Goal: Task Accomplishment & Management: Manage account settings

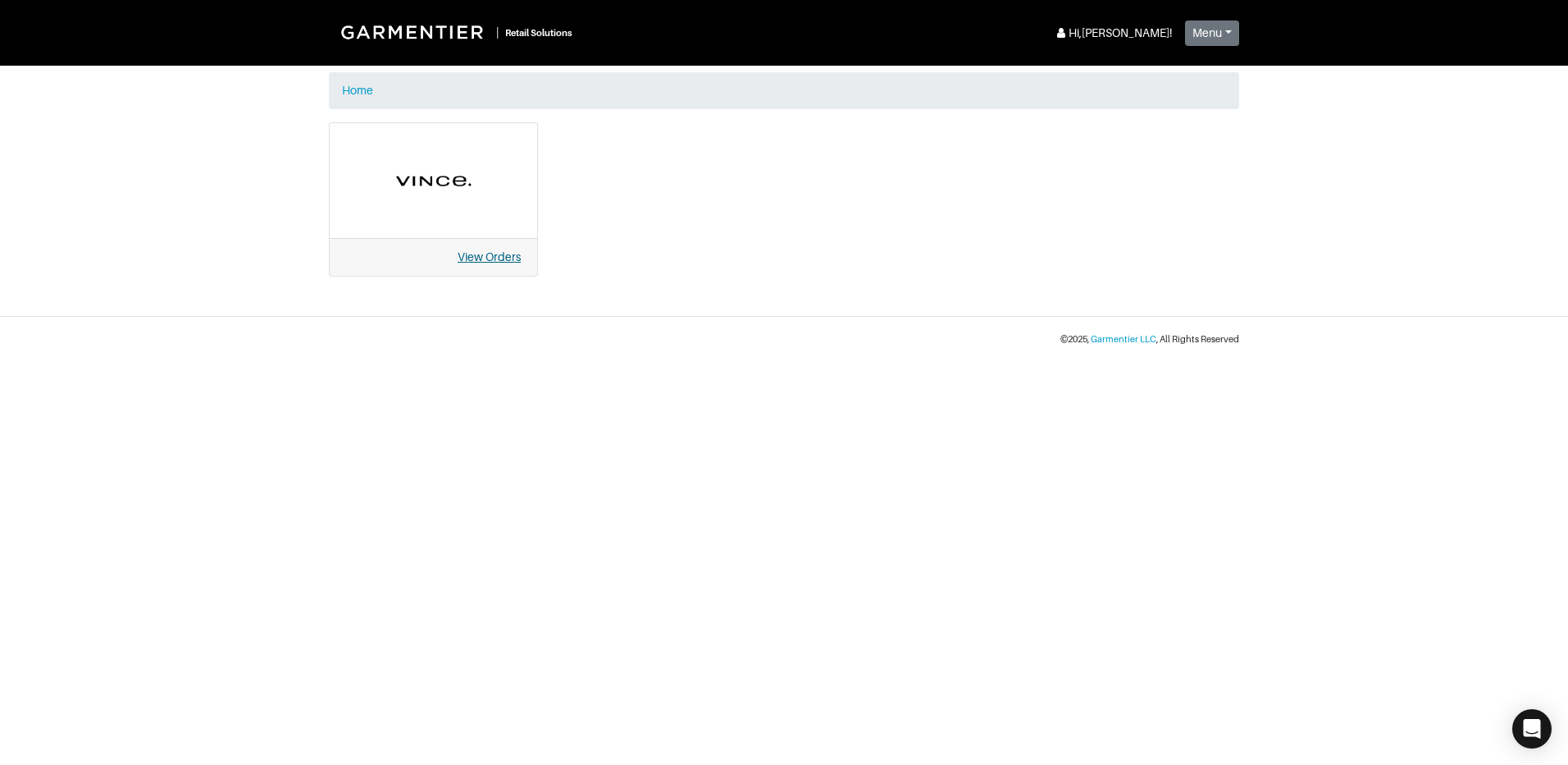
click at [507, 263] on link "View Orders" at bounding box center [489, 256] width 63 height 13
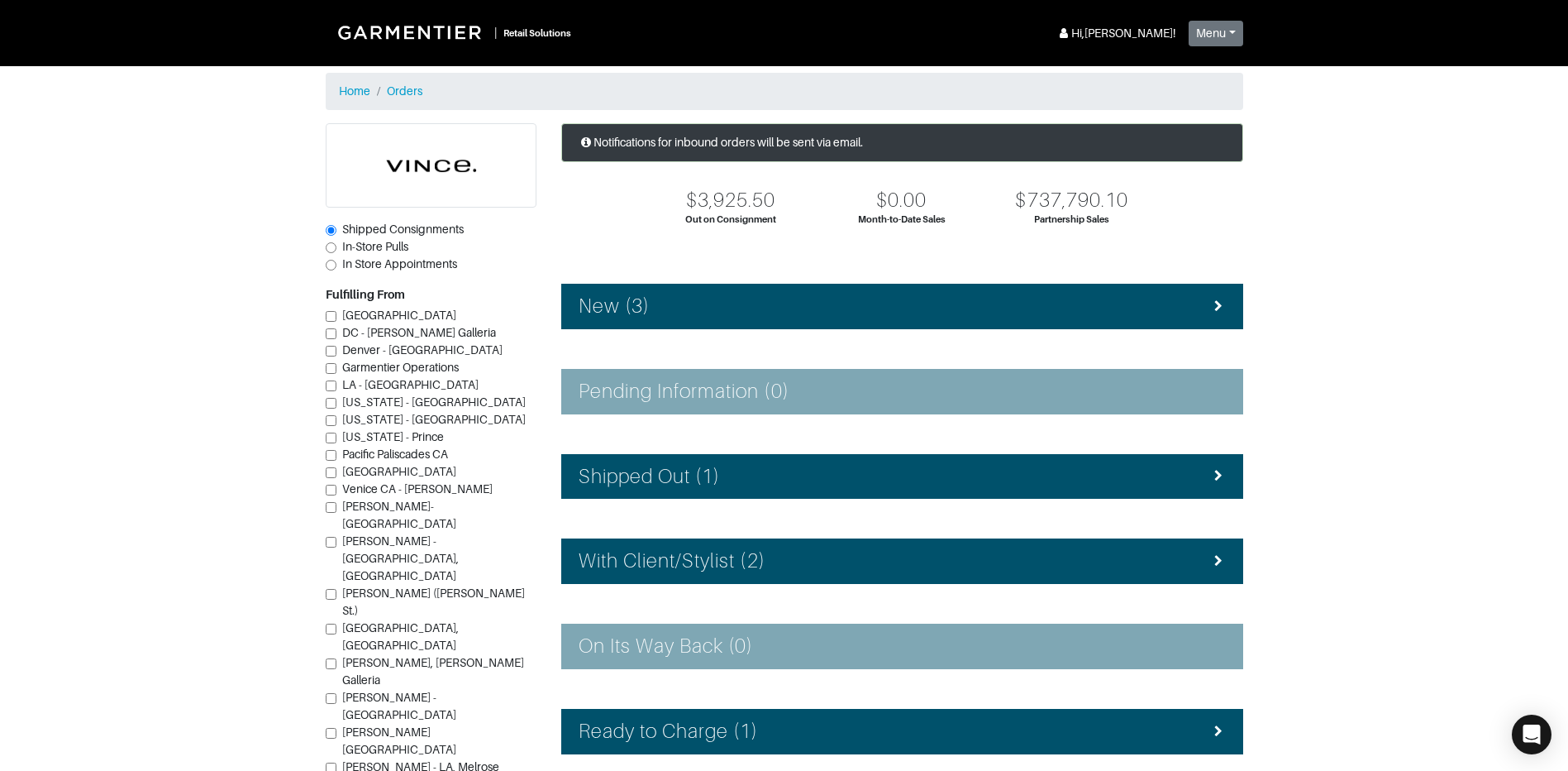
click at [345, 241] on span "In-Store Pulls" at bounding box center [375, 246] width 66 height 13
click at [336, 242] on input "In-Store Pulls" at bounding box center [331, 247] width 11 height 11
radio input "true"
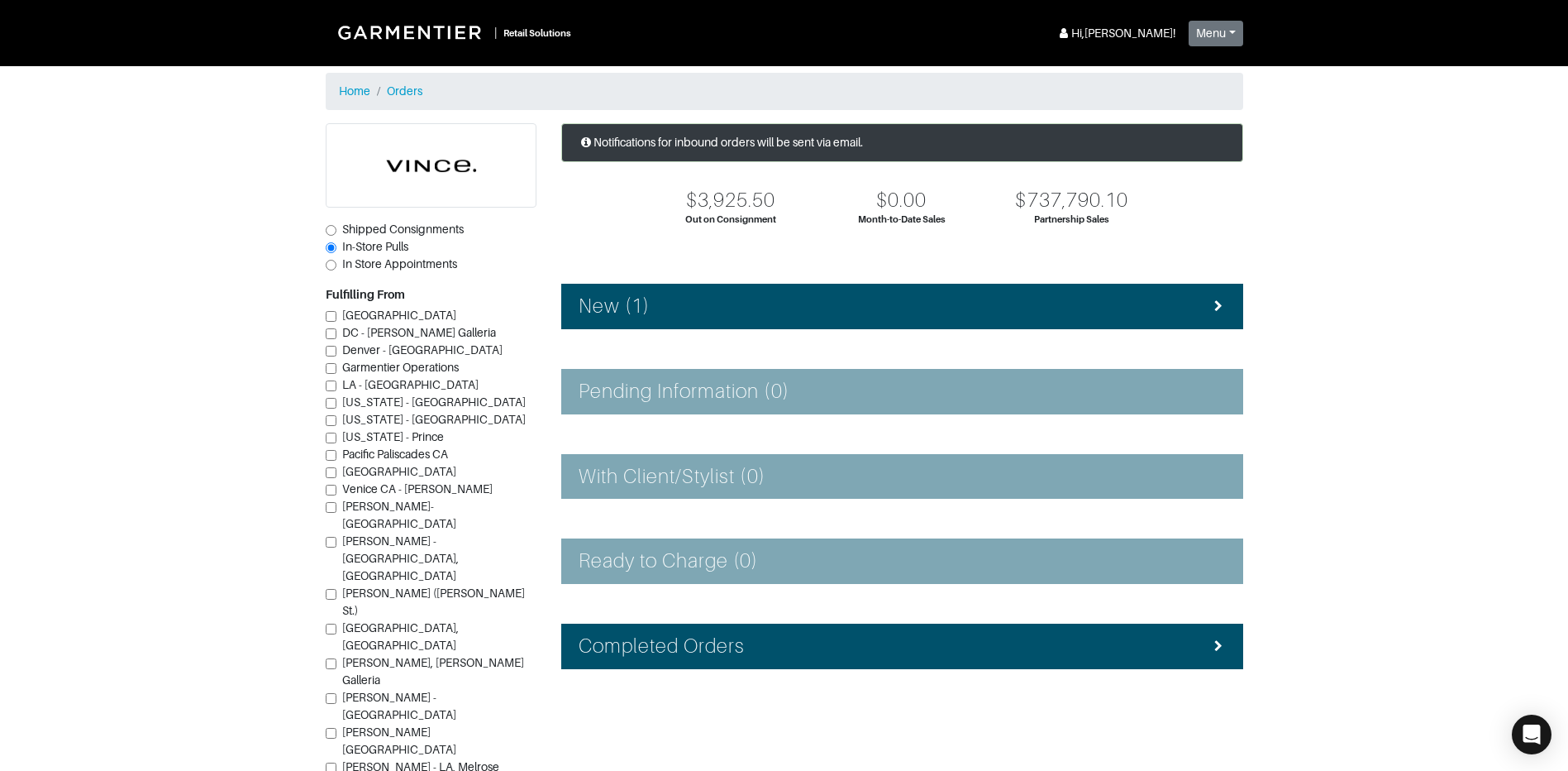
click at [392, 587] on span "[PERSON_NAME] ([PERSON_NAME] St.)" at bounding box center [433, 602] width 182 height 31
click at [336, 589] on input "[PERSON_NAME] ([PERSON_NAME] St.)" at bounding box center [331, 594] width 11 height 11
checkbox input "true"
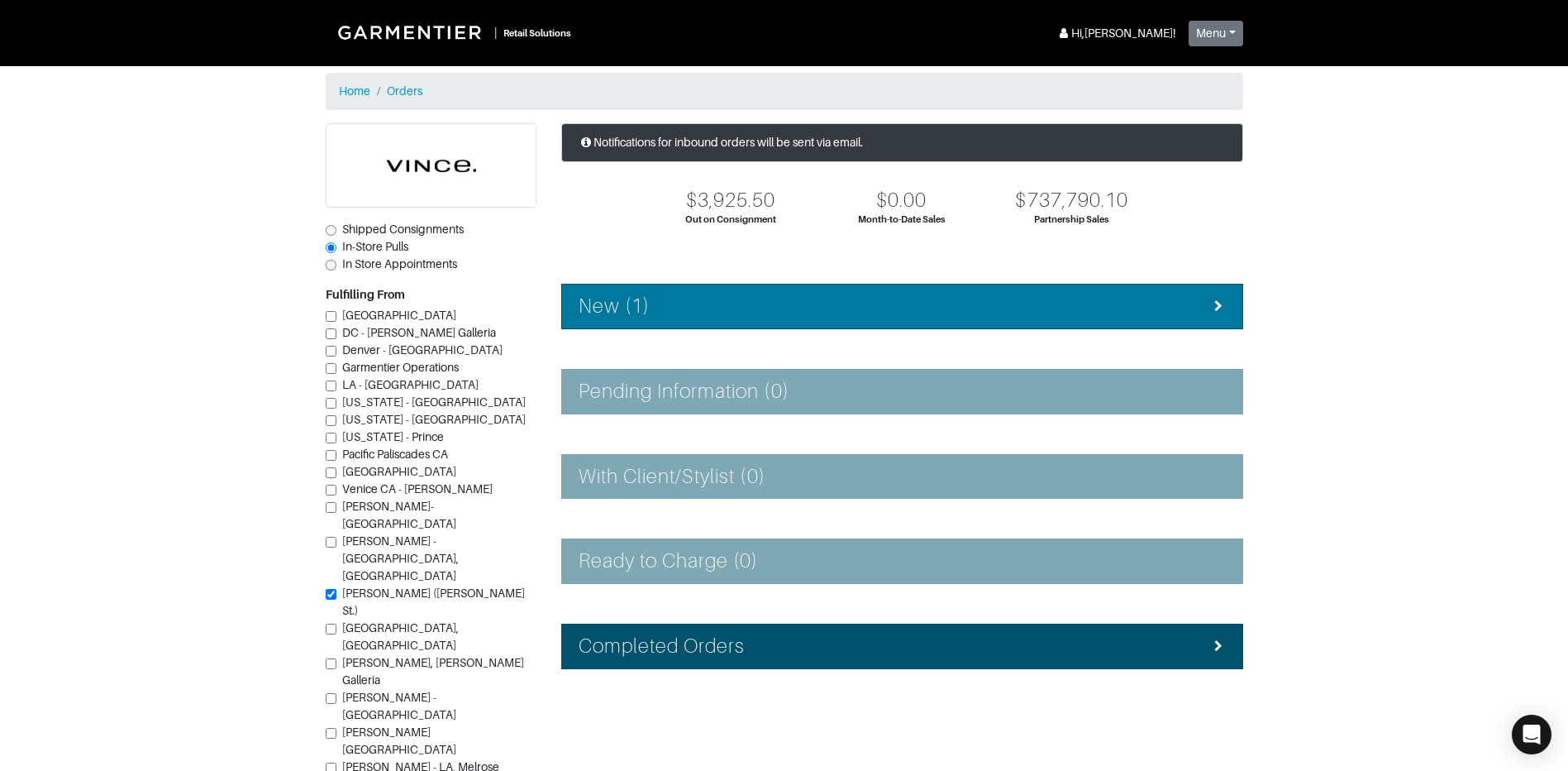
click at [698, 318] on div "New (1)" at bounding box center [902, 307] width 647 height 24
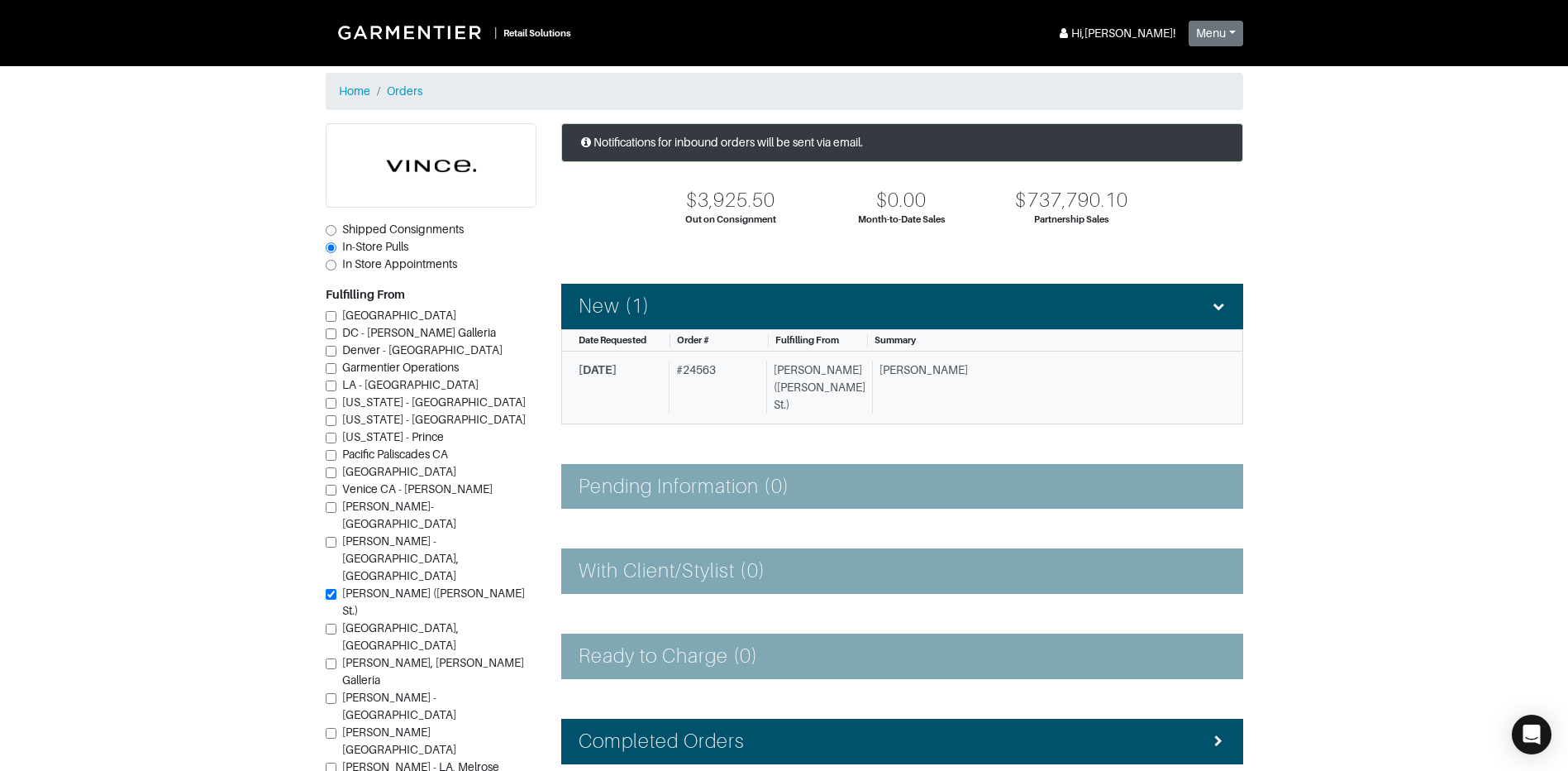
click at [1004, 373] on div "[PERSON_NAME]" at bounding box center [1042, 387] width 341 height 52
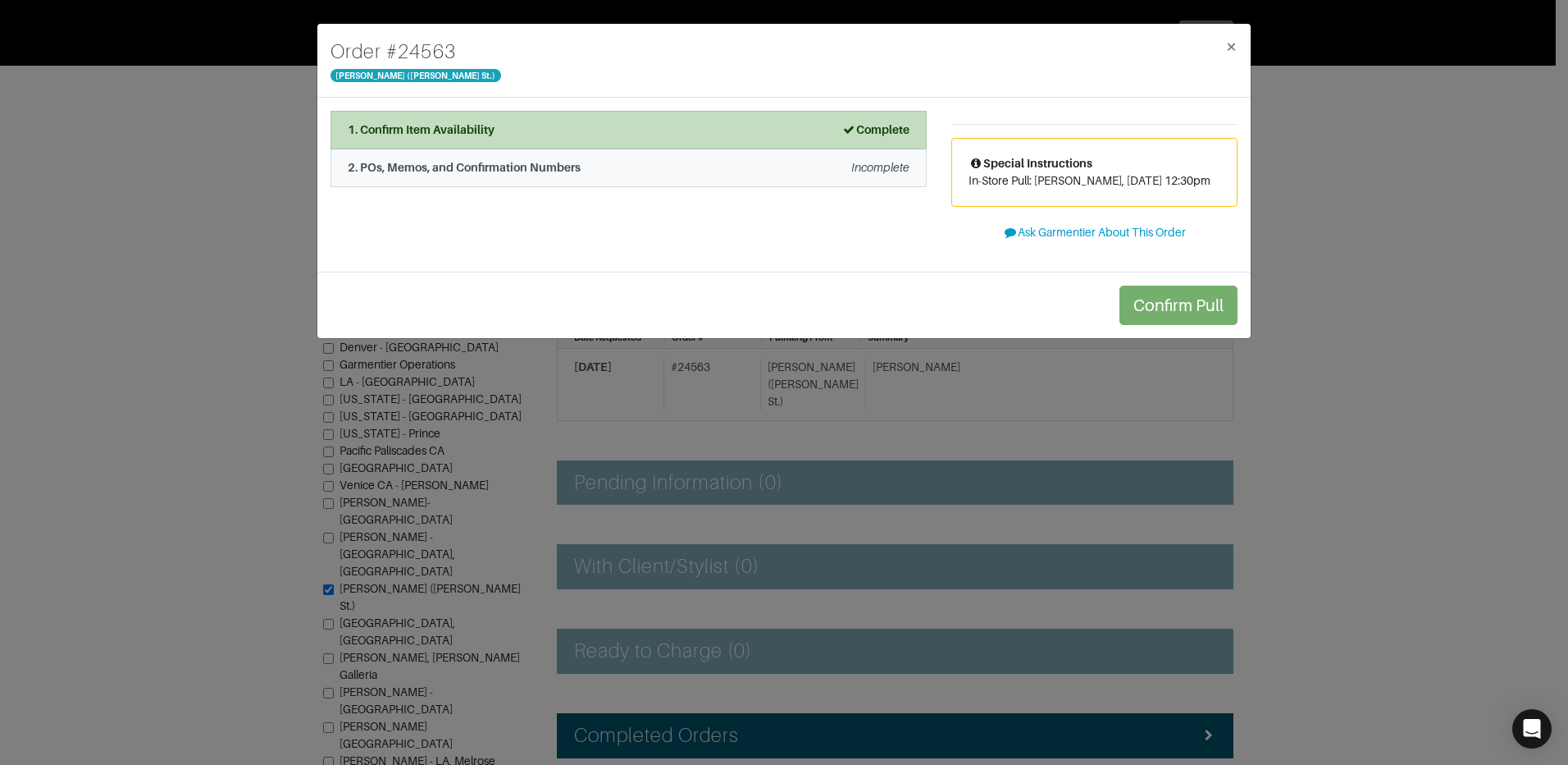
click at [876, 167] on em "Incomplete" at bounding box center [880, 167] width 58 height 13
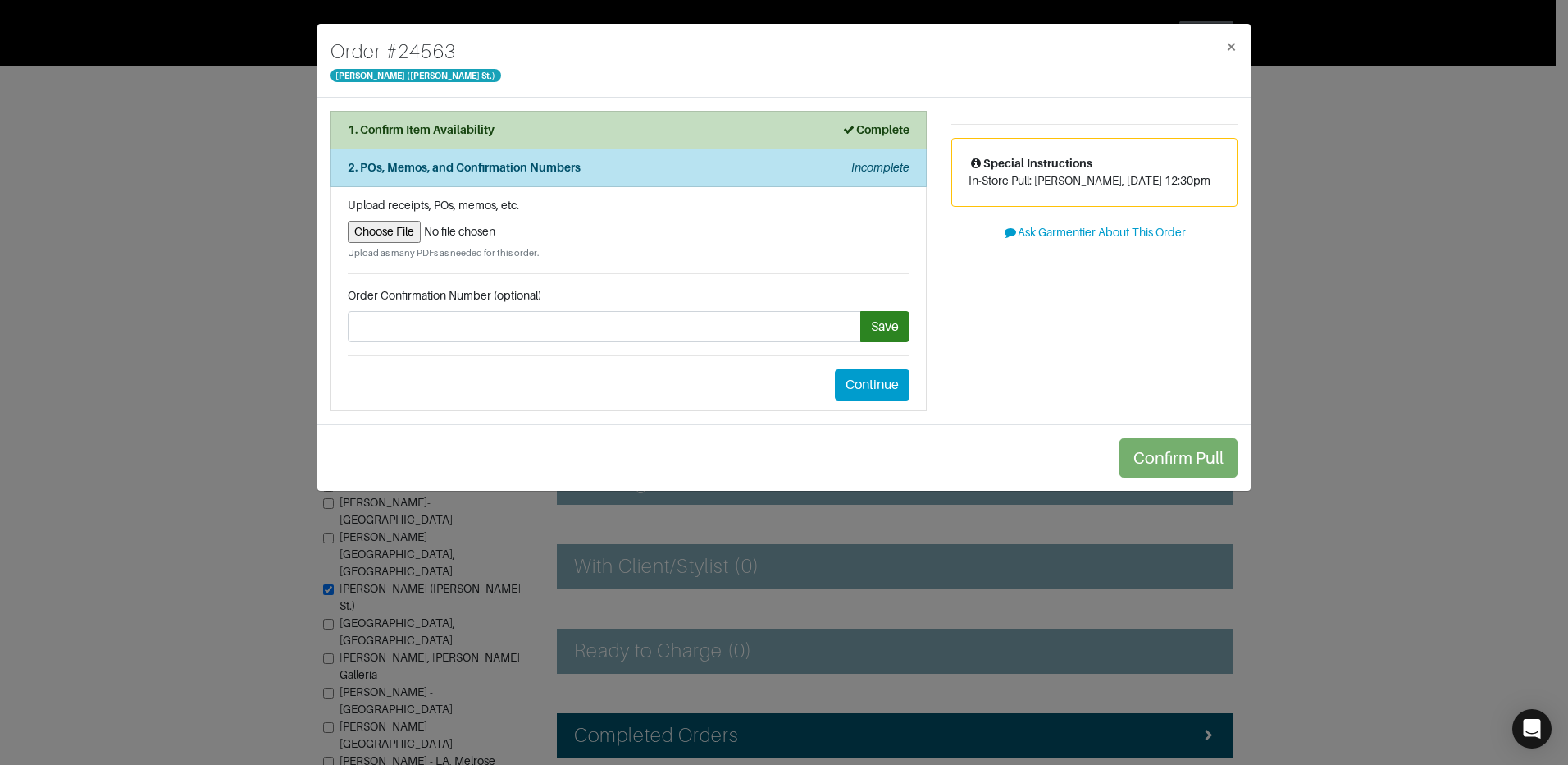
click at [360, 239] on input "file" at bounding box center [628, 231] width 562 height 22
click at [376, 234] on input "file" at bounding box center [628, 231] width 562 height 22
click at [410, 230] on input "file" at bounding box center [628, 231] width 562 height 22
type input "C:\fakepath\ashleypull0915.pdf"
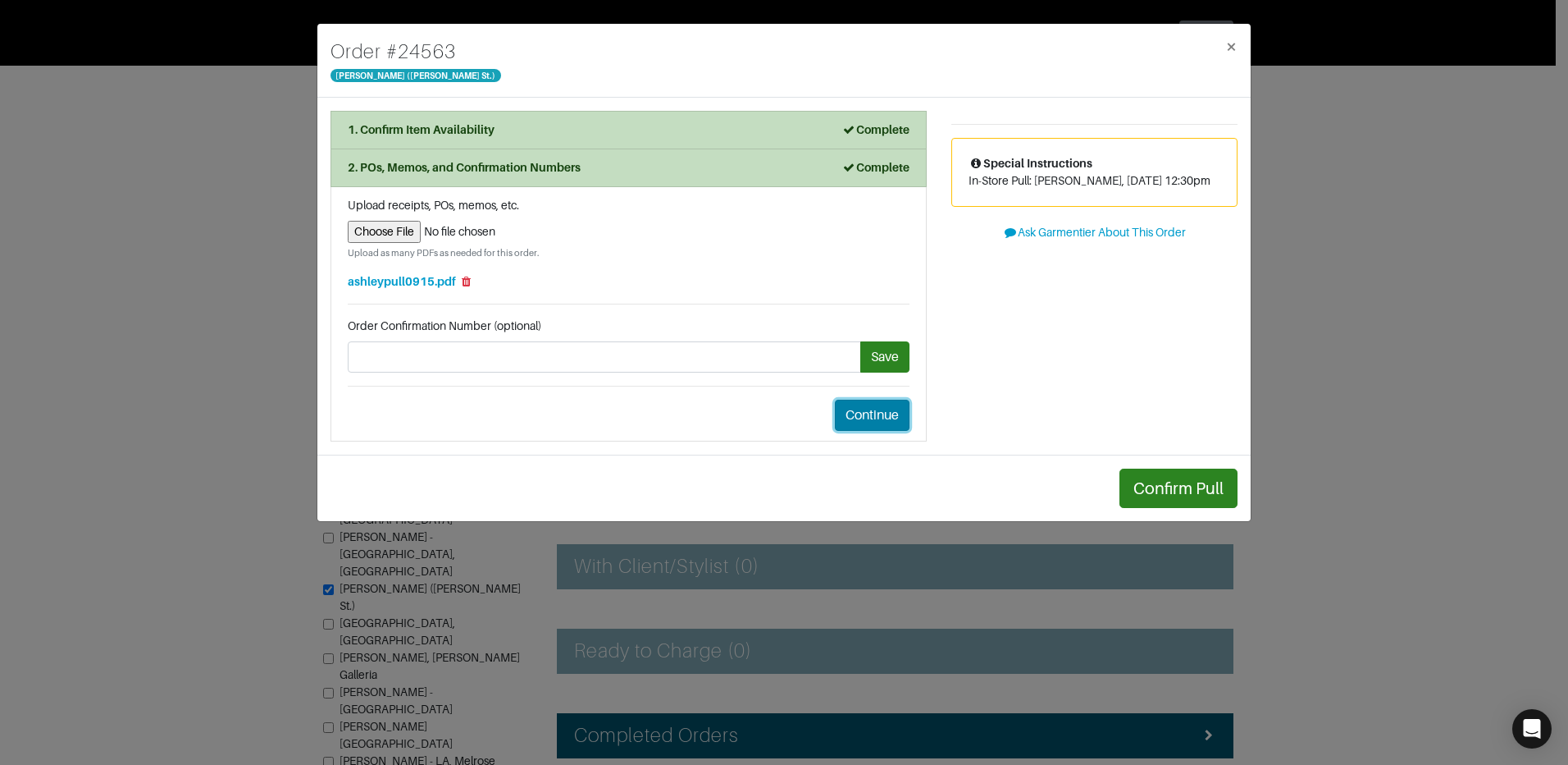
click at [863, 423] on button "Continue" at bounding box center [872, 415] width 75 height 32
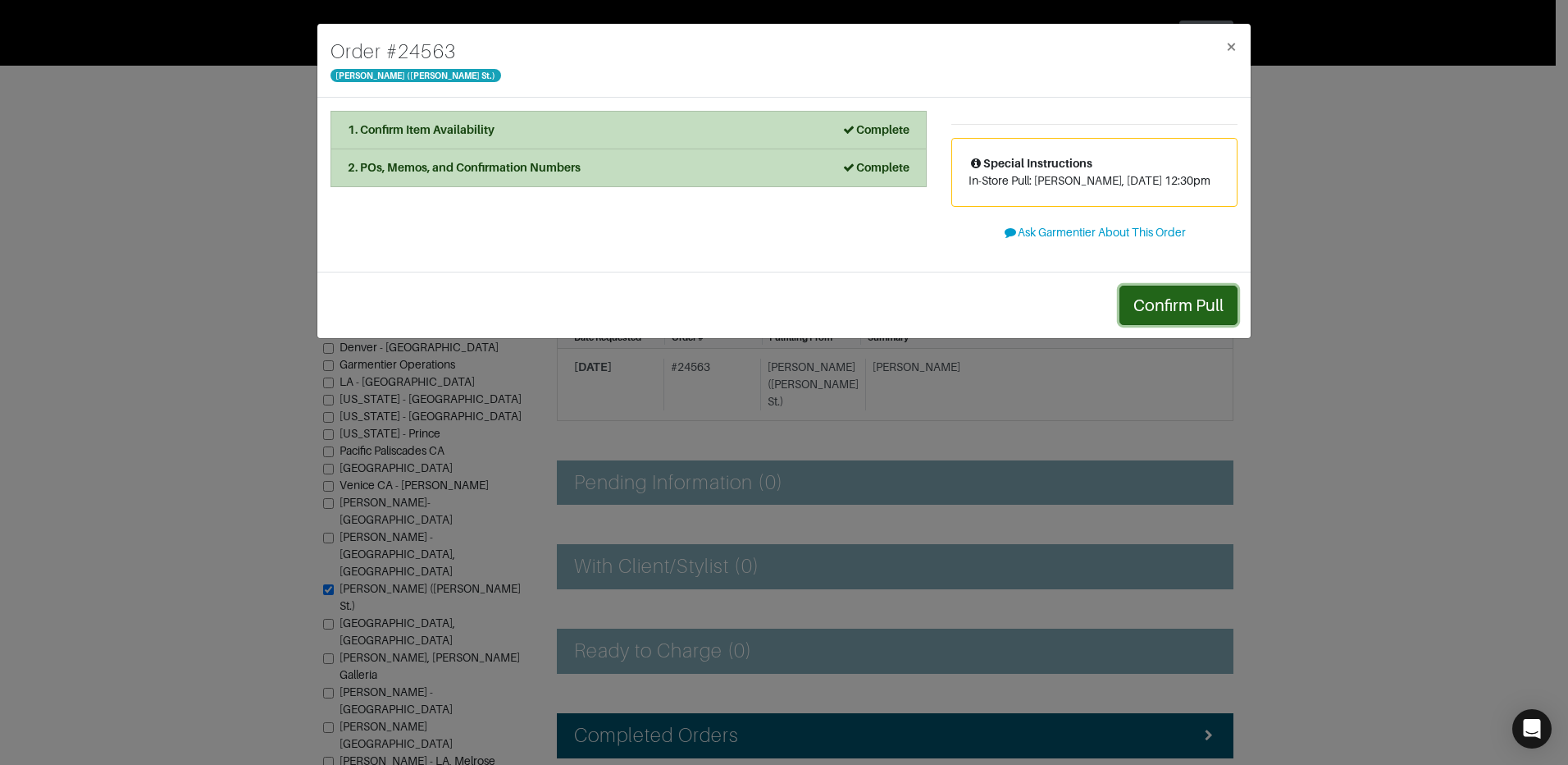
click at [1150, 296] on button "Confirm Pull" at bounding box center [1179, 305] width 119 height 40
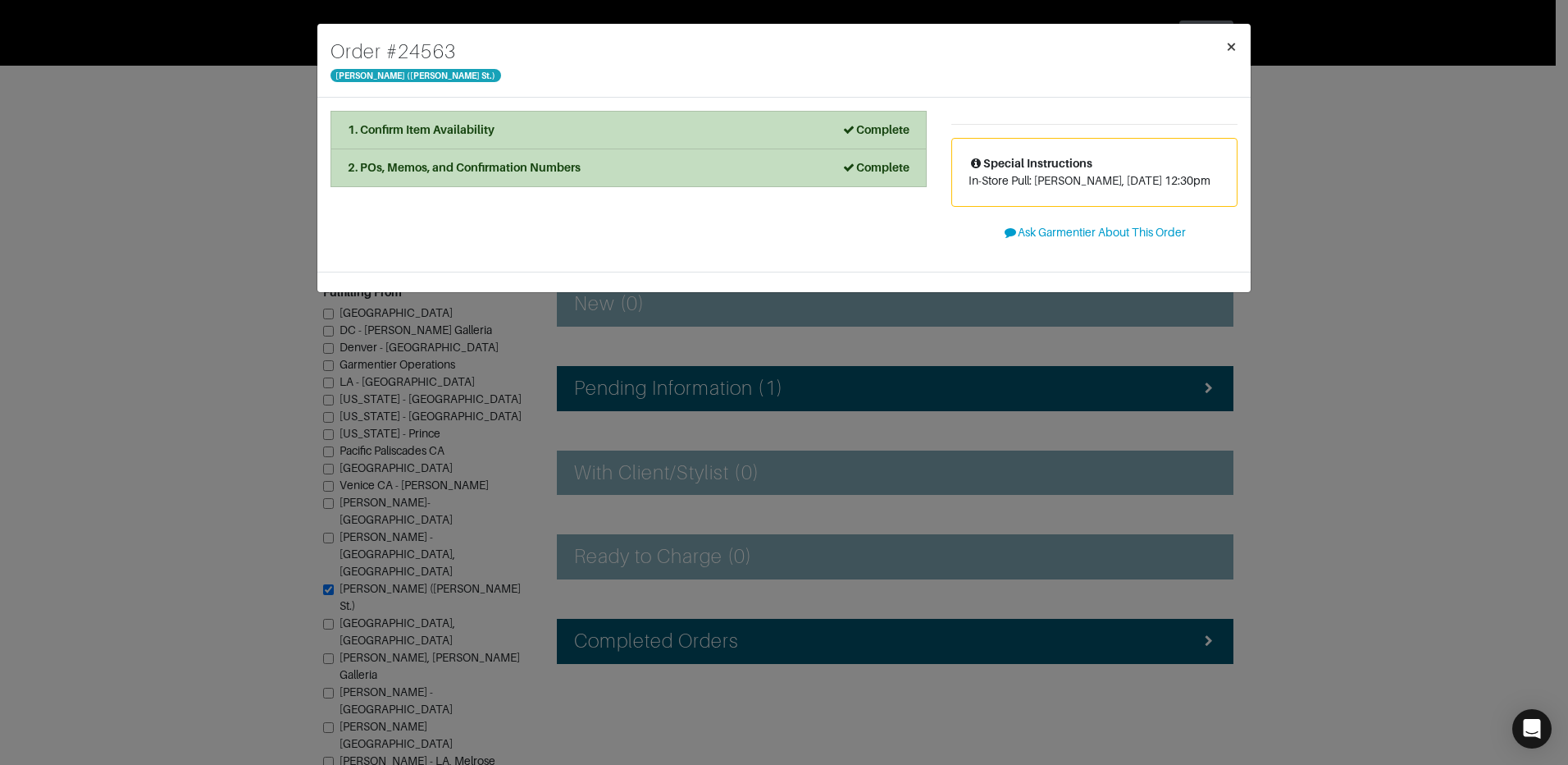
click at [1239, 53] on button "×" at bounding box center [1231, 46] width 39 height 45
